Goal: Information Seeking & Learning: Learn about a topic

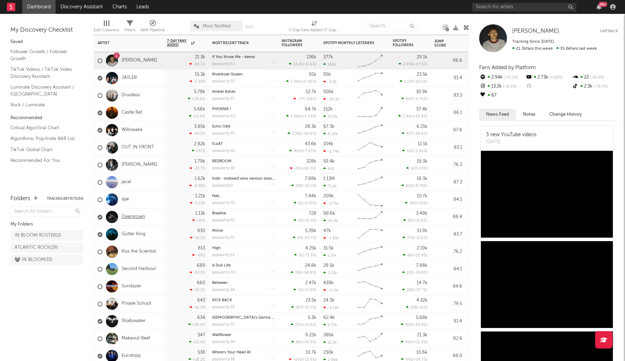
click at [133, 219] on link "Overgrown" at bounding box center [133, 217] width 24 height 6
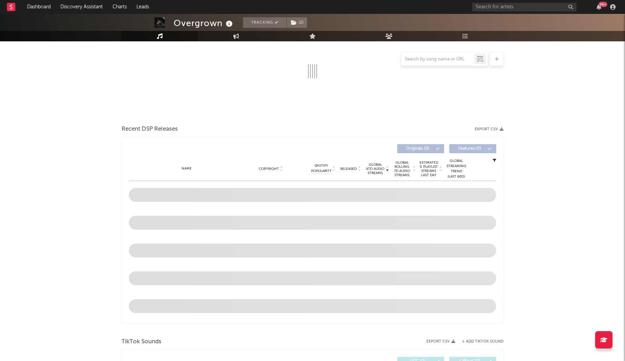
scroll to position [174, 0]
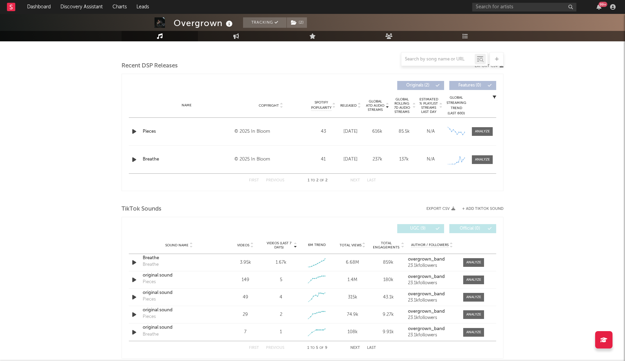
select select "1w"
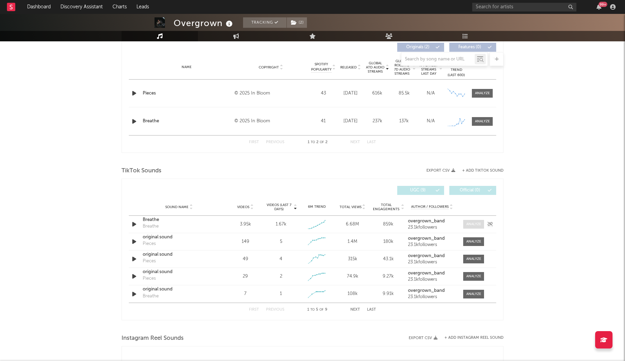
click at [472, 227] on span at bounding box center [473, 224] width 21 height 9
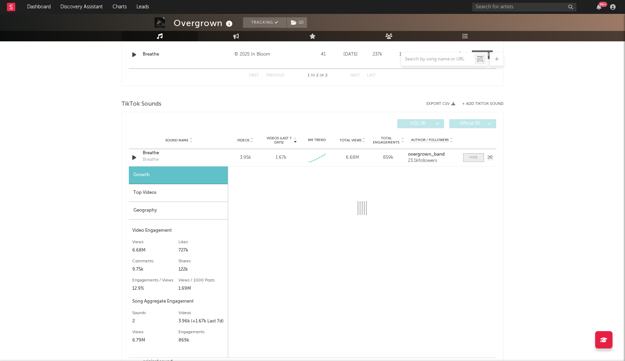
select select "1w"
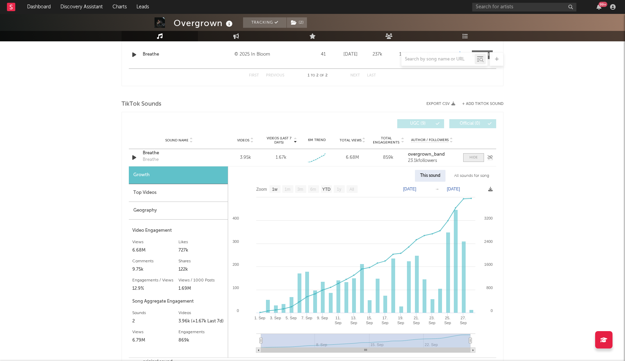
scroll to position [335, 0]
click at [153, 161] on div "Breathe" at bounding box center [151, 158] width 16 height 7
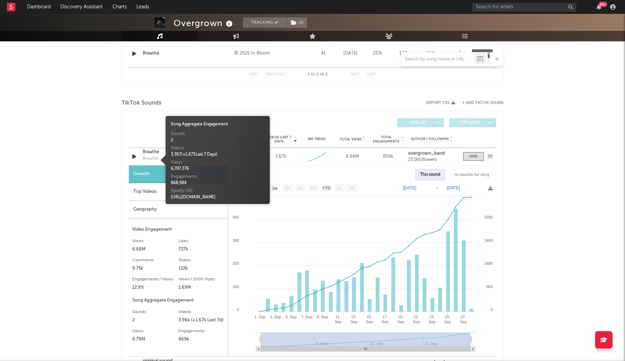
click at [150, 153] on div "Breathe" at bounding box center [179, 152] width 73 height 7
